Goal: Information Seeking & Learning: Learn about a topic

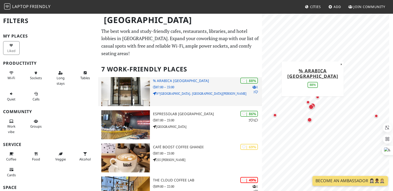
click at [183, 87] on p "07:00 – 23:00" at bounding box center [207, 87] width 109 height 5
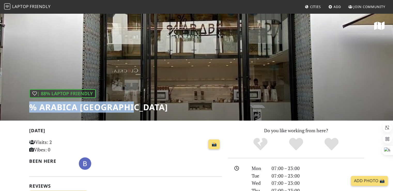
drag, startPoint x: 28, startPoint y: 107, endPoint x: 147, endPoint y: 99, distance: 119.5
click at [147, 99] on div "| 88% Laptop Friendly % Arabica Casablanca" at bounding box center [196, 67] width 393 height 108
copy h1 "% Arabica Casablanca"
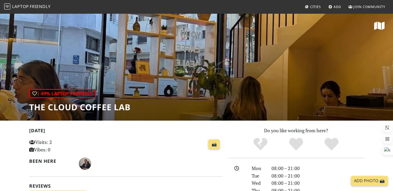
click at [235, 83] on div "| 49% Laptop Friendly THE CLOUD COFFEE LAB" at bounding box center [196, 67] width 393 height 108
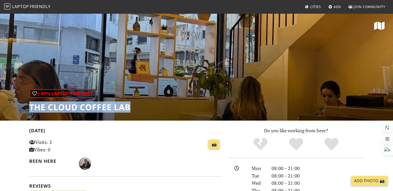
drag, startPoint x: 28, startPoint y: 107, endPoint x: 145, endPoint y: 106, distance: 116.6
click at [145, 106] on div "| 49% Laptop Friendly THE CLOUD COFFEE LAB" at bounding box center [196, 67] width 393 height 108
copy h1 "THE CLOUD COFFEE LAB"
